Goal: Information Seeking & Learning: Learn about a topic

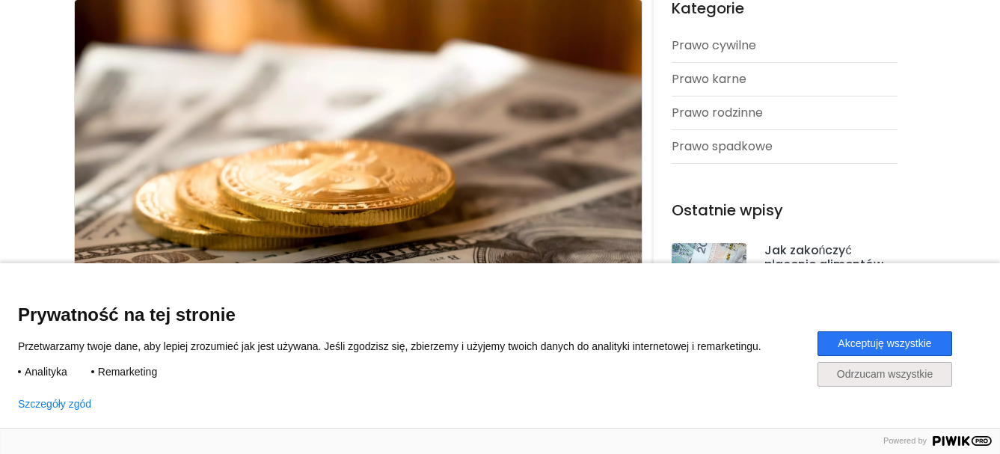
scroll to position [224, 0]
click at [905, 369] on button "Odrzucam wszystkie" at bounding box center [884, 374] width 135 height 25
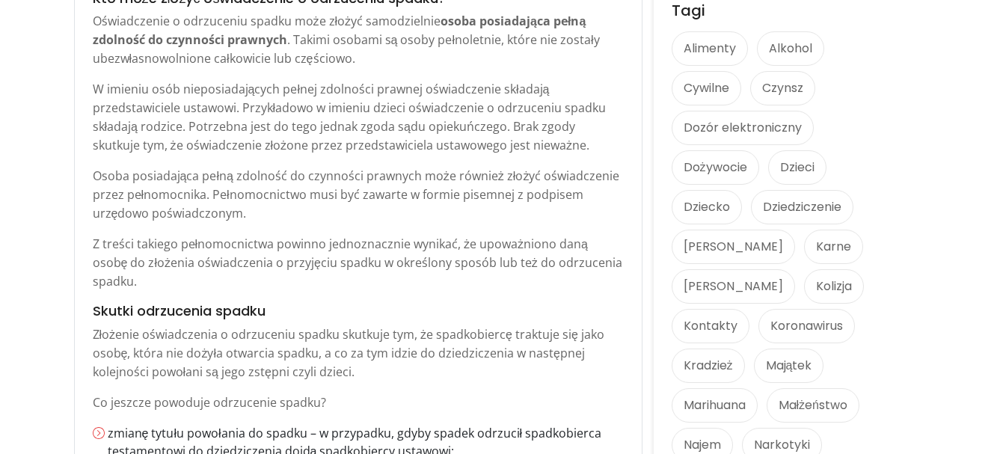
scroll to position [1121, 0]
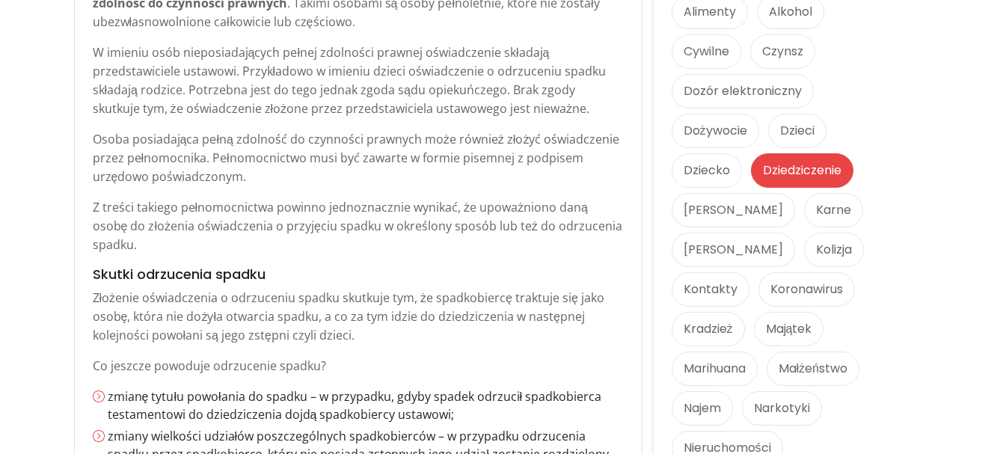
click at [798, 154] on link "Dziedziczenie" at bounding box center [802, 170] width 102 height 34
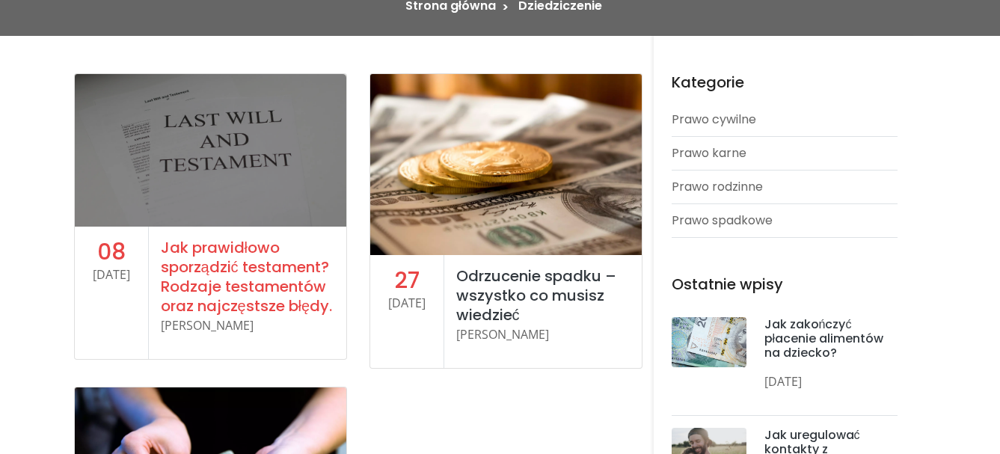
click at [265, 263] on link "Jak prawidłowo sporządzić testament? Rodzaje testamentów oraz najczęstsze błędy." at bounding box center [247, 276] width 172 height 79
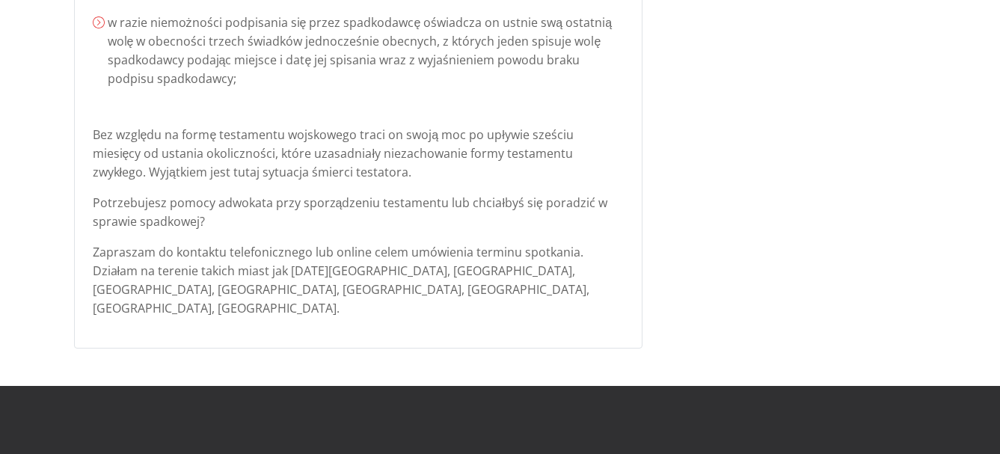
scroll to position [3140, 0]
